Goal: Information Seeking & Learning: Check status

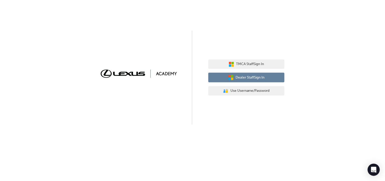
click at [243, 75] on span "Dealer Staff Sign In" at bounding box center [250, 78] width 29 height 6
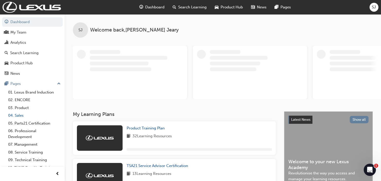
scroll to position [15, 0]
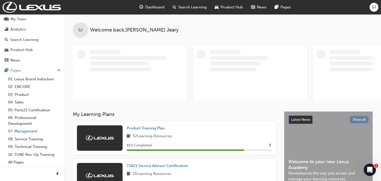
click at [33, 129] on link "07. Management" at bounding box center [34, 131] width 57 height 8
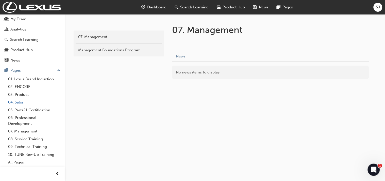
click at [17, 102] on link "04. Sales" at bounding box center [34, 102] width 57 height 8
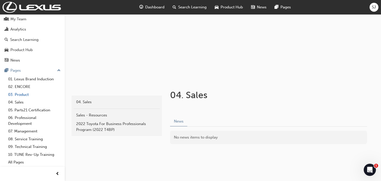
scroll to position [45, 0]
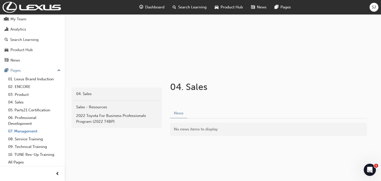
click at [27, 131] on link "07. Management" at bounding box center [34, 131] width 57 height 8
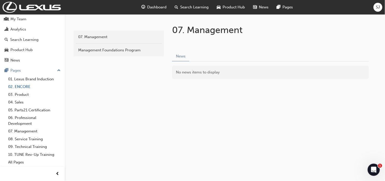
click at [21, 87] on link "02. ENCORE" at bounding box center [34, 87] width 57 height 8
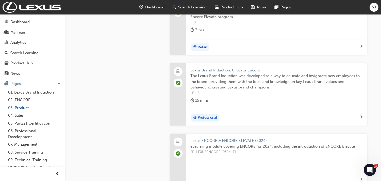
click at [24, 111] on link "03. Product" at bounding box center [34, 108] width 57 height 8
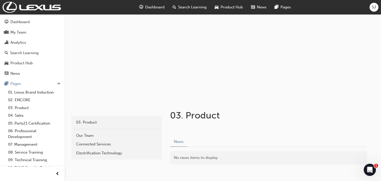
scroll to position [45, 0]
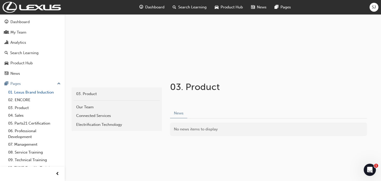
click at [27, 92] on link "01. Lexus Brand Induction" at bounding box center [34, 92] width 57 height 8
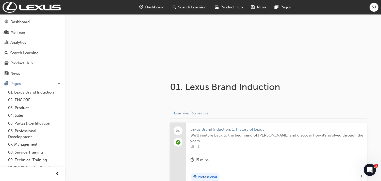
scroll to position [56, 0]
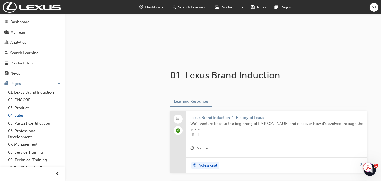
click at [17, 115] on link "04. Sales" at bounding box center [34, 115] width 57 height 8
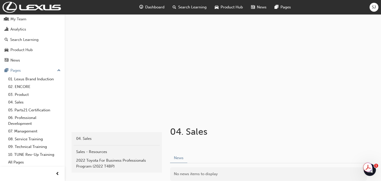
scroll to position [15, 0]
click at [22, 89] on link "02. ENCORE" at bounding box center [34, 87] width 57 height 8
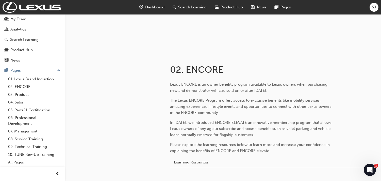
scroll to position [93, 0]
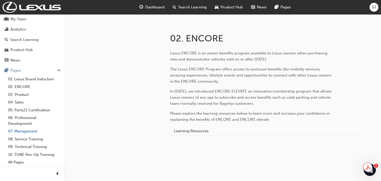
click at [30, 131] on link "07. Management" at bounding box center [34, 131] width 57 height 8
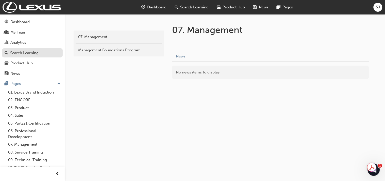
click at [28, 54] on div "Search Learning" at bounding box center [24, 53] width 28 height 6
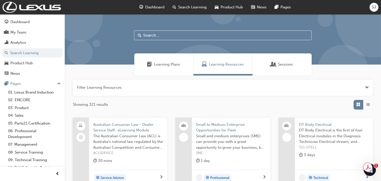
click at [157, 30] on input "text" at bounding box center [223, 35] width 178 height 10
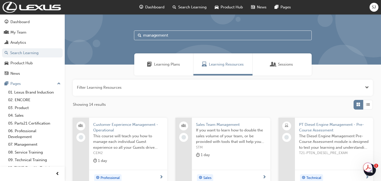
type input "management"
click at [164, 66] on span "Learning Plans" at bounding box center [167, 64] width 26 height 6
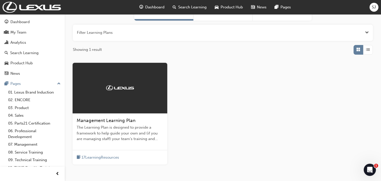
scroll to position [56, 0]
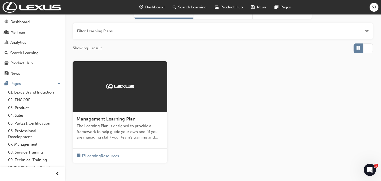
click at [121, 119] on span "Management Learning Plan" at bounding box center [106, 119] width 59 height 6
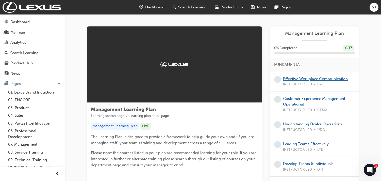
click at [324, 78] on link "Effective Workplace Communication" at bounding box center [315, 78] width 65 height 5
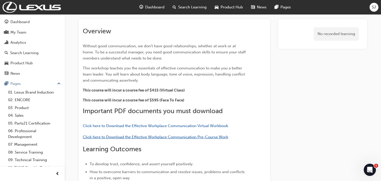
scroll to position [28, 0]
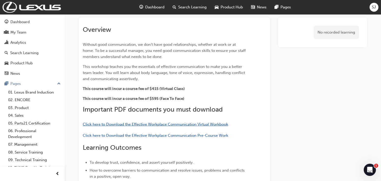
click at [155, 123] on span "Click here to Download the Effective Workplace Communication Virtual Workbook" at bounding box center [155, 124] width 145 height 5
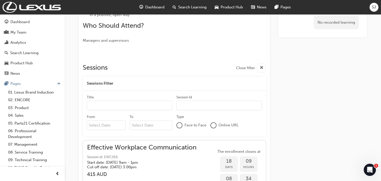
scroll to position [190, 0]
click at [36, 55] on div "Search Learning" at bounding box center [24, 53] width 28 height 6
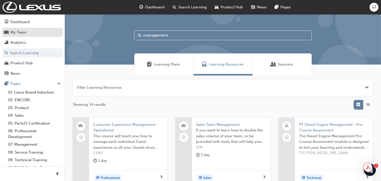
click at [28, 28] on link "My Team" at bounding box center [32, 32] width 61 height 9
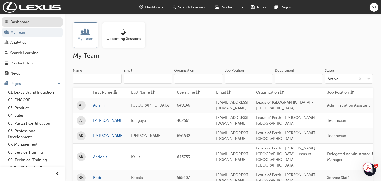
click at [31, 20] on div "Dashboard" at bounding box center [33, 22] width 56 height 6
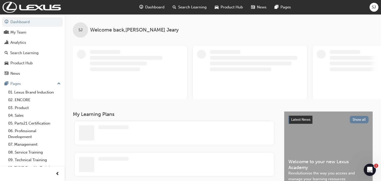
click at [226, 9] on span "Product Hub" at bounding box center [232, 7] width 22 height 6
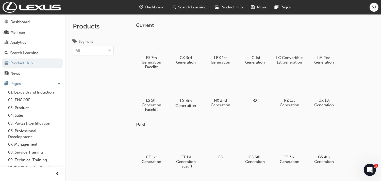
click at [193, 87] on div at bounding box center [186, 86] width 28 height 20
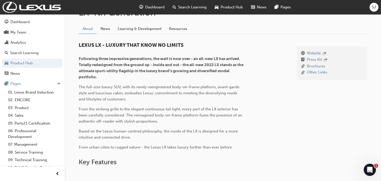
scroll to position [113, 0]
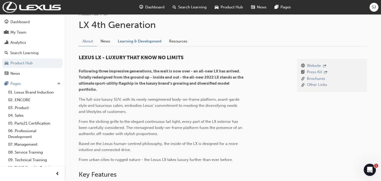
click at [144, 40] on link "Learning & Development" at bounding box center [139, 41] width 51 height 10
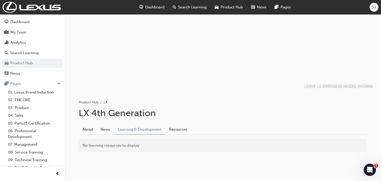
scroll to position [24, 0]
click at [181, 133] on link "Resources" at bounding box center [178, 130] width 26 height 10
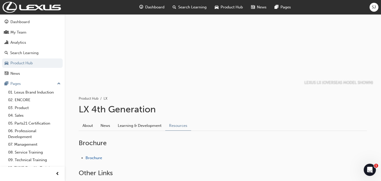
scroll to position [87, 0]
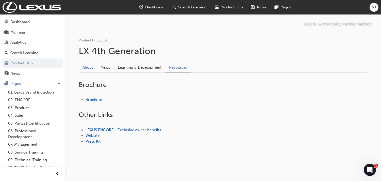
click at [88, 70] on link "About" at bounding box center [88, 67] width 18 height 10
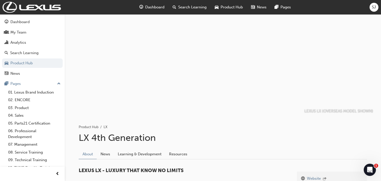
click at [232, 5] on span "Product Hub" at bounding box center [232, 7] width 22 height 6
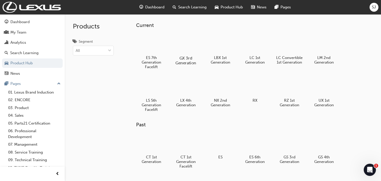
click at [182, 57] on h5 "GX 3rd Generation" at bounding box center [186, 61] width 28 height 10
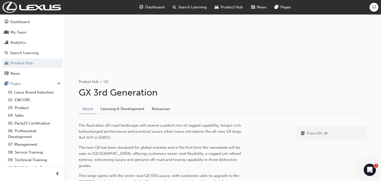
scroll to position [56, 0]
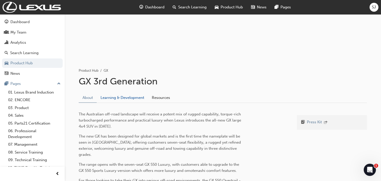
click at [128, 96] on link "Learning & Development" at bounding box center [122, 98] width 51 height 10
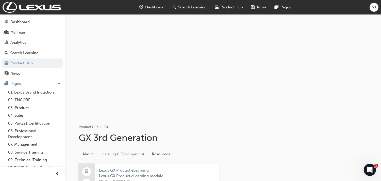
click at [239, 7] on span "Product Hub" at bounding box center [232, 7] width 22 height 6
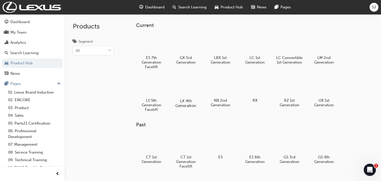
click at [193, 93] on div at bounding box center [186, 86] width 28 height 20
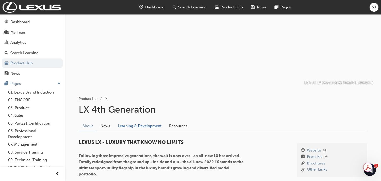
click at [143, 124] on link "Learning & Development" at bounding box center [139, 126] width 51 height 10
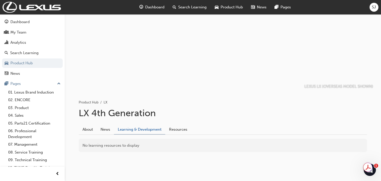
scroll to position [24, 0]
click at [234, 6] on span "Product Hub" at bounding box center [232, 7] width 22 height 6
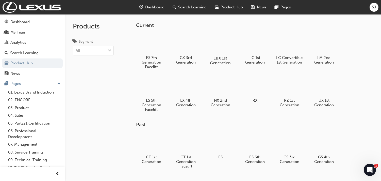
click at [225, 48] on div at bounding box center [220, 43] width 28 height 20
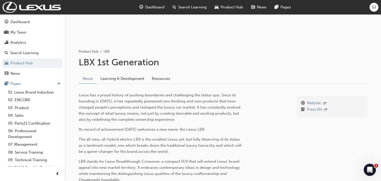
scroll to position [113, 0]
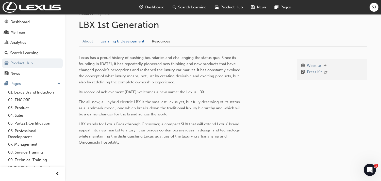
click at [123, 41] on link "Learning & Development" at bounding box center [122, 41] width 51 height 10
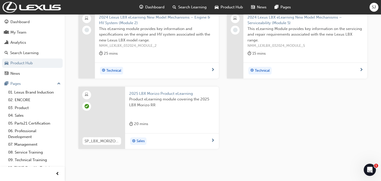
scroll to position [310, 0]
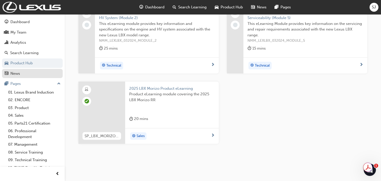
click at [28, 71] on div "News" at bounding box center [33, 73] width 56 height 6
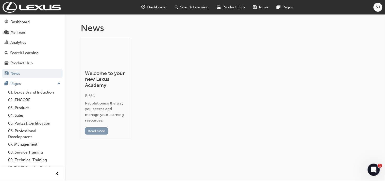
click at [101, 128] on button "Read more" at bounding box center [96, 130] width 23 height 7
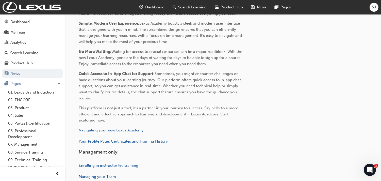
scroll to position [256, 0]
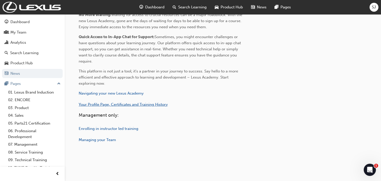
click at [122, 103] on span "Your Profile Page, Certificates and Training History" at bounding box center [123, 104] width 89 height 5
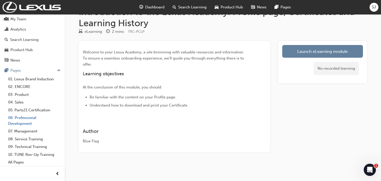
scroll to position [15, 0]
click at [15, 163] on link "All Pages" at bounding box center [34, 162] width 57 height 8
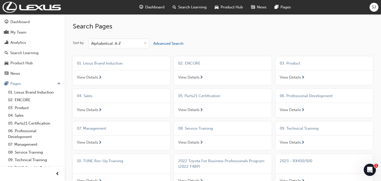
click at [150, 7] on span "Dashboard" at bounding box center [154, 7] width 19 height 6
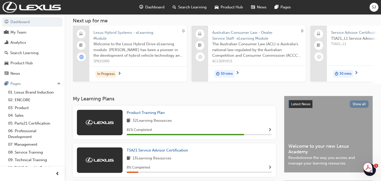
scroll to position [28, 0]
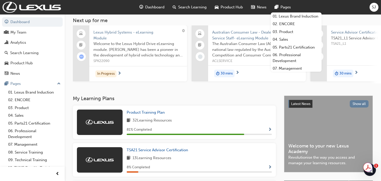
click at [190, 85] on div "SJ Welcome back , Samantha Jeary Next up for me 0 Lexus Hybrid Systems - eLearn…" at bounding box center [223, 40] width 316 height 109
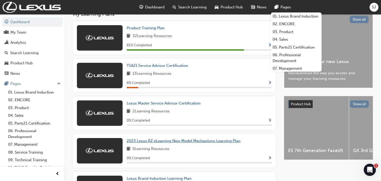
scroll to position [113, 0]
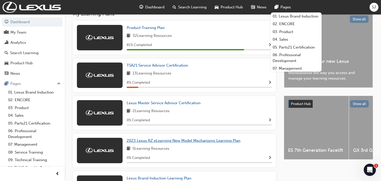
click at [241, 138] on link "2023 Lexus RZ eLearning New Model Mechanisms Learning Plan" at bounding box center [185, 141] width 116 height 6
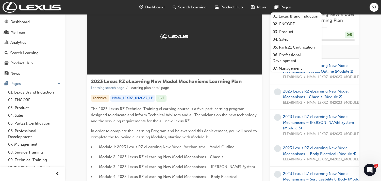
scroll to position [56, 0]
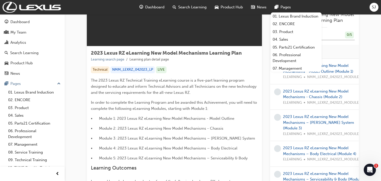
click at [174, 89] on p "The 2023 Lexus RZ Technical Training eLearning course is a five-part learning p…" at bounding box center [174, 86] width 167 height 18
click at [334, 64] on link "2023 Lexus RZ eLearning New Model Mechanisms - Model Outline (Module 1)" at bounding box center [318, 68] width 70 height 10
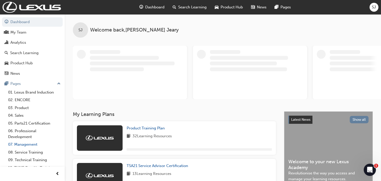
click at [27, 145] on link "07. Management" at bounding box center [34, 144] width 57 height 8
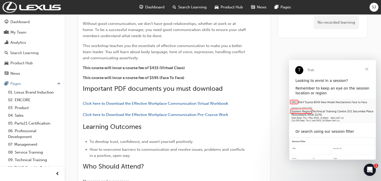
click at [367, 70] on span "Close" at bounding box center [367, 69] width 18 height 18
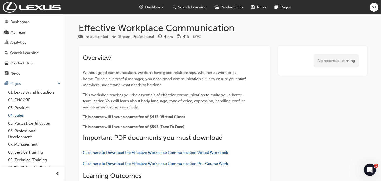
click at [21, 117] on link "04. Sales" at bounding box center [34, 115] width 57 height 8
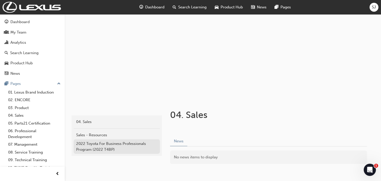
scroll to position [28, 0]
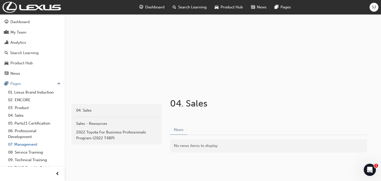
click at [27, 147] on link "07. Management" at bounding box center [34, 144] width 57 height 8
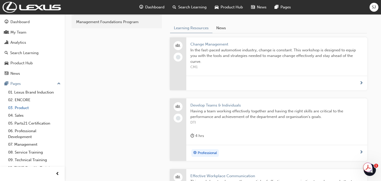
click at [21, 110] on link "03. Product" at bounding box center [34, 108] width 57 height 8
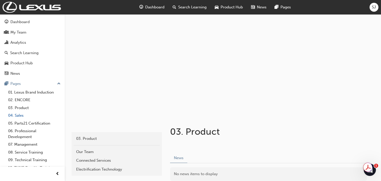
drag, startPoint x: 19, startPoint y: 117, endPoint x: 22, endPoint y: 116, distance: 2.7
click at [20, 117] on link "04. Sales" at bounding box center [34, 115] width 57 height 8
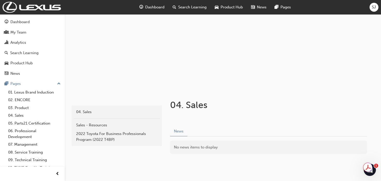
scroll to position [28, 0]
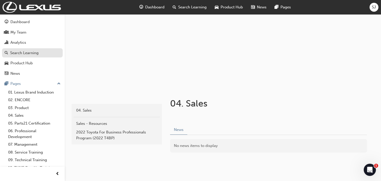
click at [32, 51] on div "Search Learning" at bounding box center [24, 53] width 28 height 6
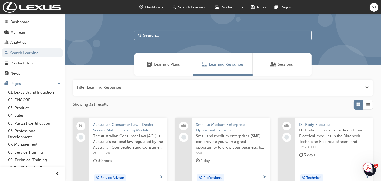
click at [157, 37] on input "text" at bounding box center [223, 35] width 178 height 10
type input "RZ"
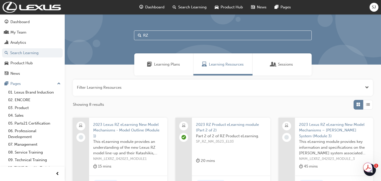
click at [224, 6] on span "Product Hub" at bounding box center [232, 7] width 22 height 6
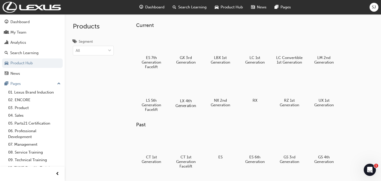
click at [182, 89] on div at bounding box center [186, 86] width 28 height 20
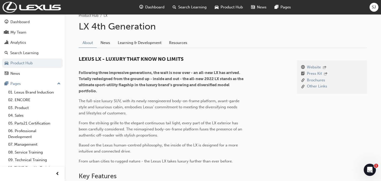
scroll to position [113, 0]
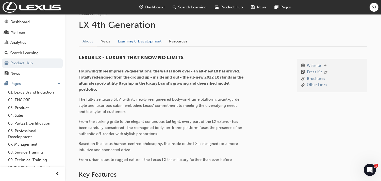
click at [144, 38] on link "Learning & Development" at bounding box center [139, 41] width 51 height 10
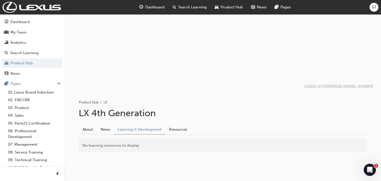
scroll to position [24, 0]
click at [235, 5] on span "Product Hub" at bounding box center [232, 7] width 22 height 6
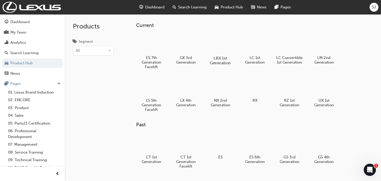
click at [216, 44] on div at bounding box center [220, 43] width 28 height 20
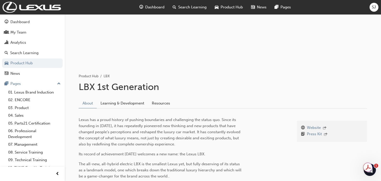
scroll to position [85, 0]
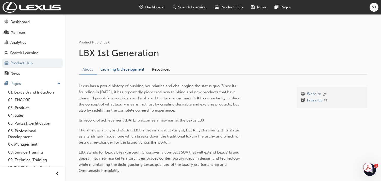
click at [124, 70] on link "Learning & Development" at bounding box center [122, 69] width 51 height 10
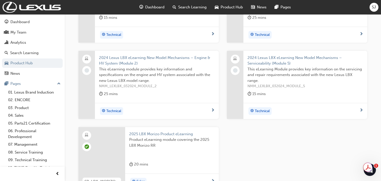
scroll to position [226, 0]
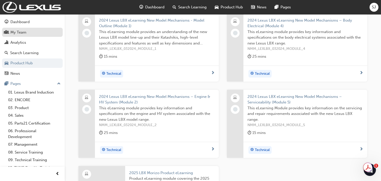
click at [29, 36] on link "My Team" at bounding box center [32, 32] width 61 height 9
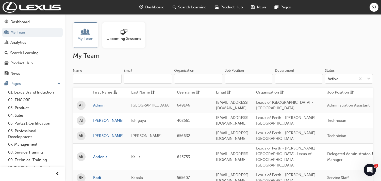
click at [97, 76] on input "Name" at bounding box center [97, 79] width 49 height 10
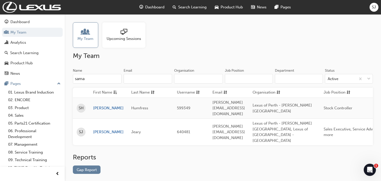
type input "sama"
click at [157, 153] on div "Reports" at bounding box center [223, 159] width 300 height 12
click at [22, 42] on div "Analytics" at bounding box center [18, 43] width 16 height 6
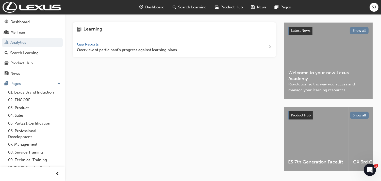
click at [120, 46] on div "Gap Reports Overview of participant's progress against learning plans." at bounding box center [127, 46] width 101 height 11
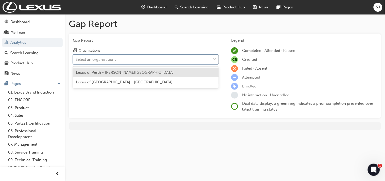
click at [138, 59] on div "Select an organisations" at bounding box center [142, 59] width 138 height 9
click at [76, 59] on input "Organisations option Lexus of Perth - OSBORNE PARK focused, 1 of 2. 2 results a…" at bounding box center [76, 59] width 1 height 4
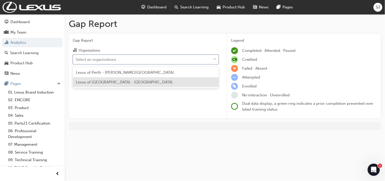
click at [123, 80] on span "Lexus of [GEOGRAPHIC_DATA] - [GEOGRAPHIC_DATA]" at bounding box center [124, 82] width 97 height 5
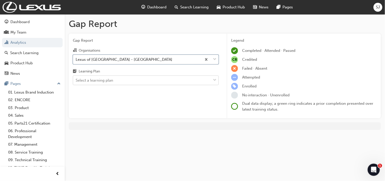
click at [125, 77] on div "Select a learning plan" at bounding box center [142, 80] width 138 height 9
click at [76, 78] on input "Learning Plan Select a learning plan" at bounding box center [76, 80] width 1 height 4
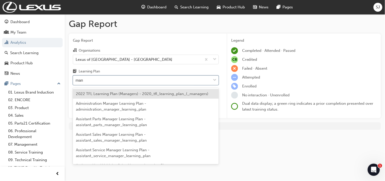
type input "mana"
click at [134, 107] on span "Administration Manager Learning Plan - administration_manager_learning_plan" at bounding box center [111, 106] width 70 height 10
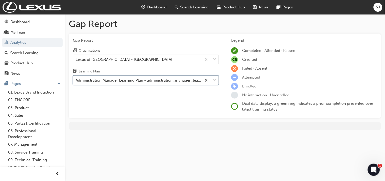
type input "g"
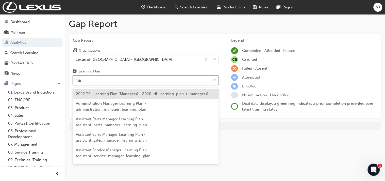
type input "m"
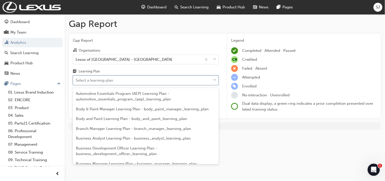
scroll to position [169, 0]
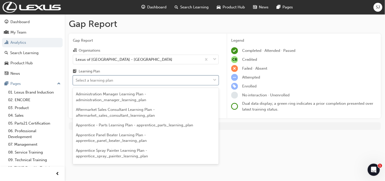
click at [293, 136] on div "Gap Report Gap Report Organisations Lexus of Tasmania - HOBART Learning Plan op…" at bounding box center [225, 76] width 320 height 124
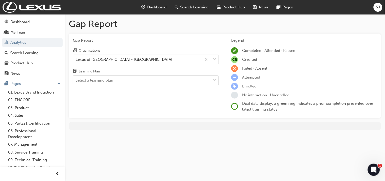
click at [114, 84] on div "Select a learning plan" at bounding box center [142, 80] width 138 height 9
click at [76, 82] on input "Learning Plan Select a learning plan" at bounding box center [76, 80] width 1 height 4
click at [115, 82] on div "Select a learning plan" at bounding box center [142, 80] width 138 height 9
click at [76, 82] on input "Learning Plan Select a learning plan" at bounding box center [76, 80] width 1 height 4
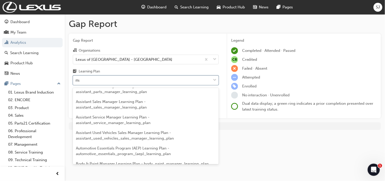
scroll to position [2, 0]
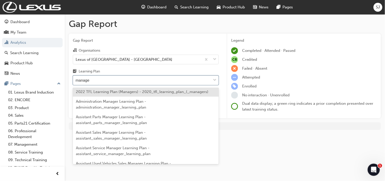
type input "managem"
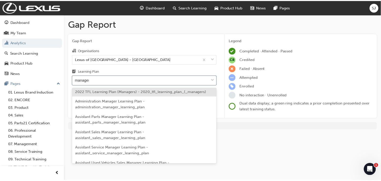
scroll to position [0, 0]
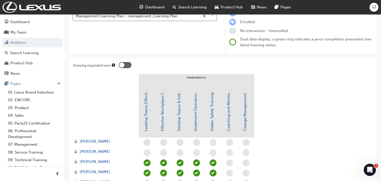
scroll to position [28, 0]
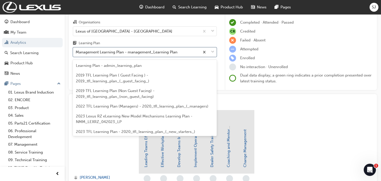
click at [130, 50] on div "Management Learning Plan - management_Learning Plan" at bounding box center [127, 52] width 102 height 6
click at [76, 50] on input "Learning Plan option Management Learning Plan - management_Learning Plan, selec…" at bounding box center [76, 52] width 1 height 4
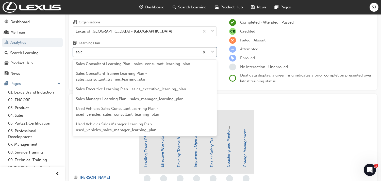
type input "sales"
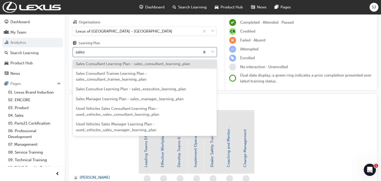
click at [126, 65] on span "Sales Consultant Learning Plan - sales_consultant_learning_plan" at bounding box center [133, 63] width 114 height 5
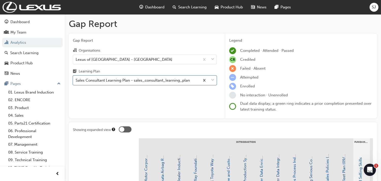
click at [158, 80] on div "Sales Consultant Learning Plan - sales_consultant_learning_plan" at bounding box center [133, 80] width 114 height 6
click at [76, 80] on input "Learning Plan option Sales Consultant Learning Plan - sales_consultant_learning…" at bounding box center [76, 80] width 1 height 4
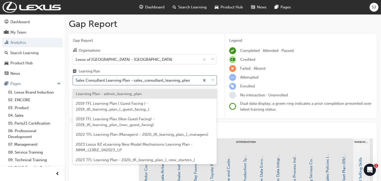
scroll to position [1235, 0]
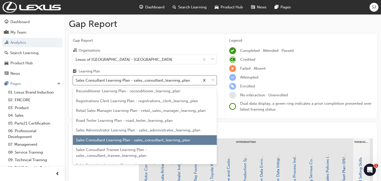
click at [158, 80] on div "Sales Consultant Learning Plan - sales_consultant_learning_plan" at bounding box center [133, 80] width 114 height 6
click at [76, 80] on input "Learning Plan option Sales Consultant Learning Plan - sales_consultant_learning…" at bounding box center [76, 80] width 1 height 4
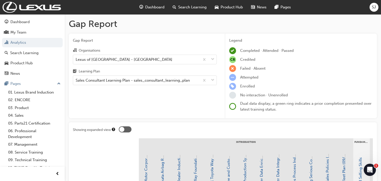
click at [156, 95] on div "Gap Report Organisations Lexus of [GEOGRAPHIC_DATA] - [GEOGRAPHIC_DATA] Learnin…" at bounding box center [145, 76] width 152 height 85
